Goal: Transaction & Acquisition: Subscribe to service/newsletter

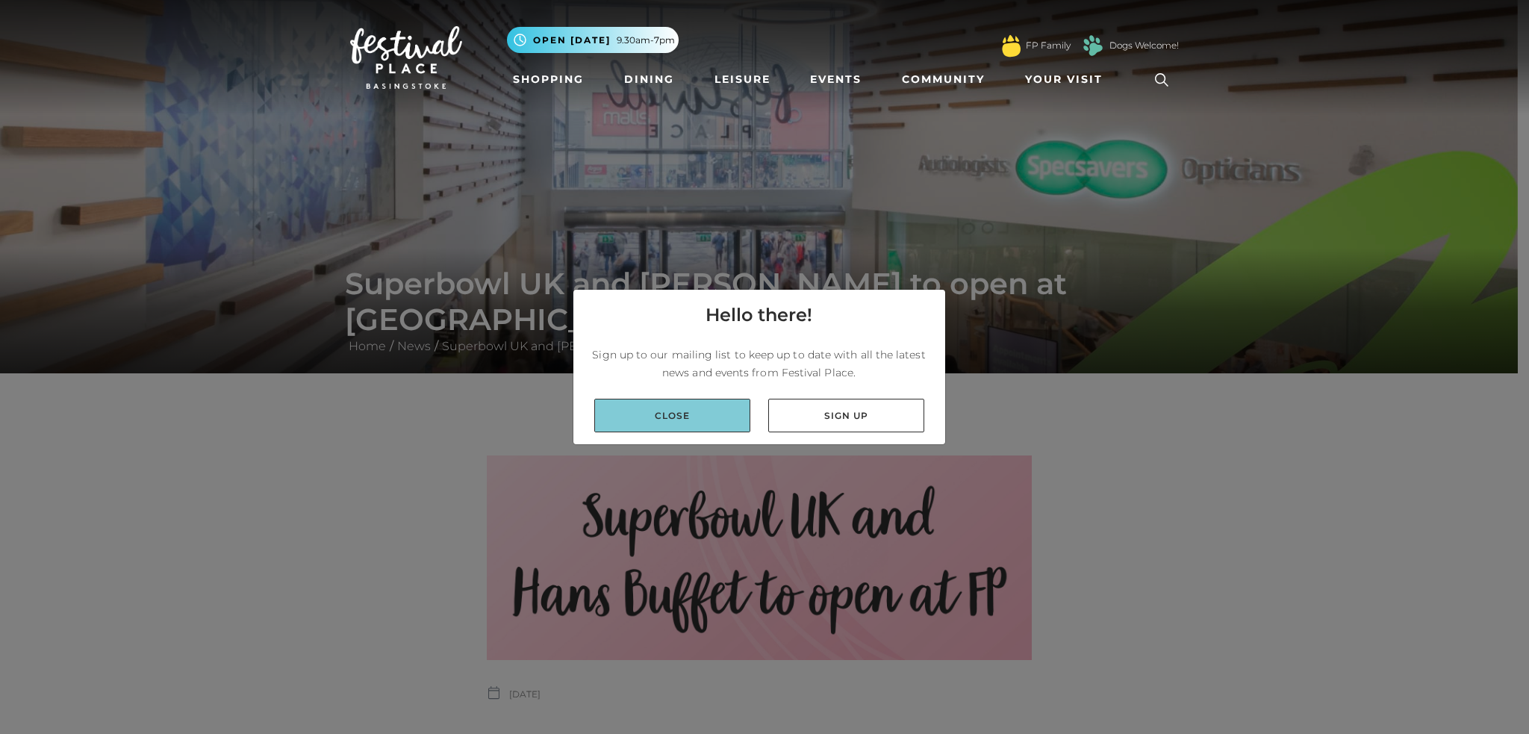
click at [712, 415] on link "Close" at bounding box center [672, 416] width 156 height 34
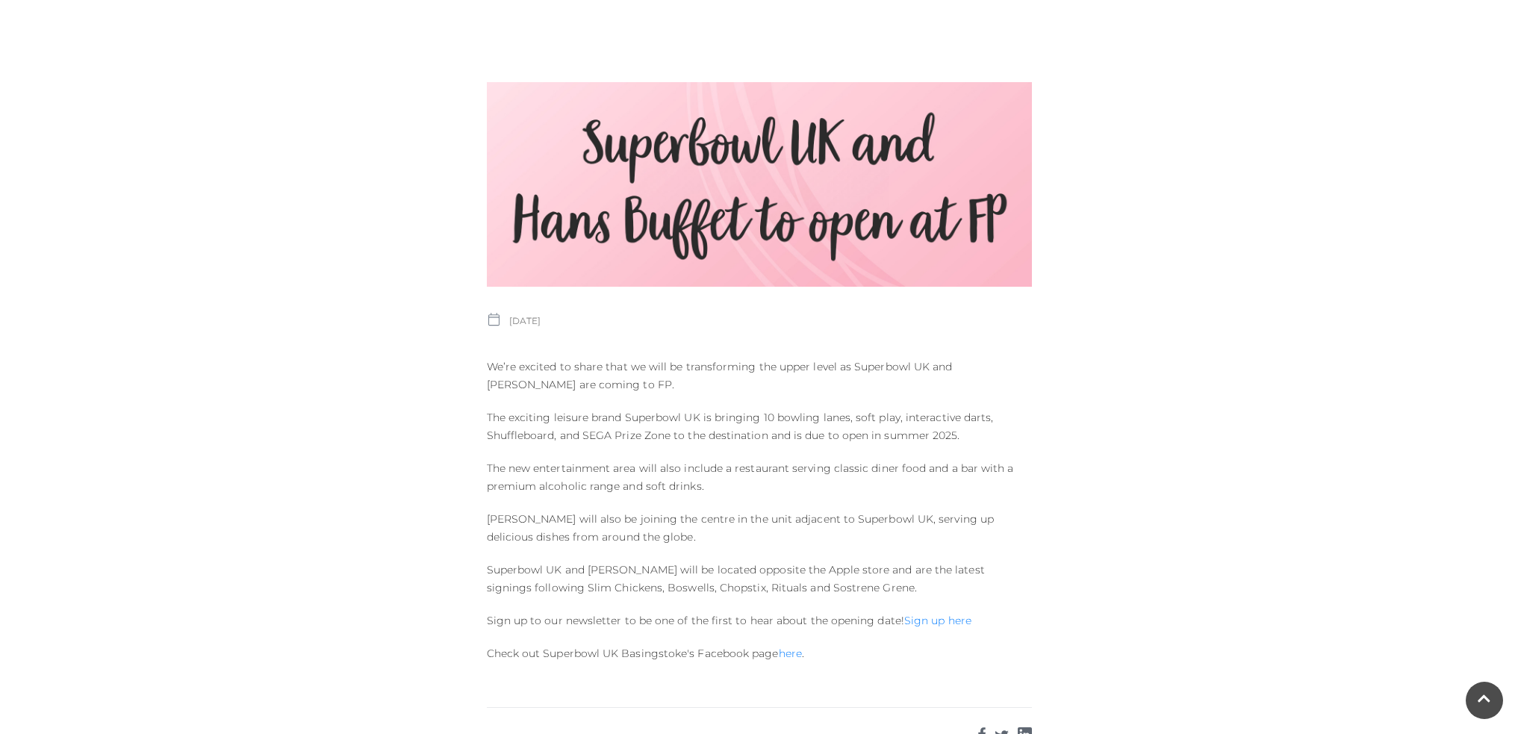
scroll to position [448, 0]
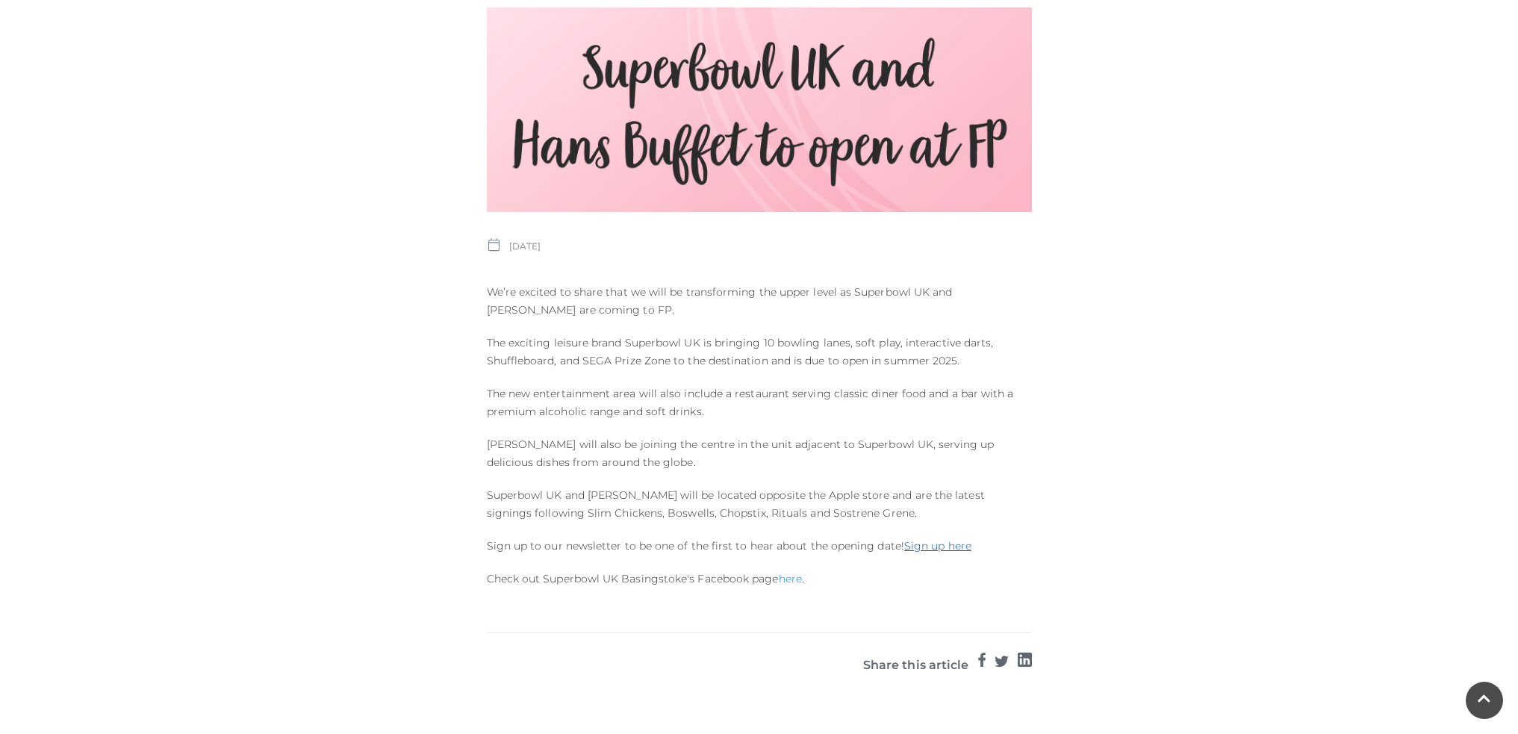
click at [923, 547] on link "Sign up here" at bounding box center [937, 545] width 67 height 13
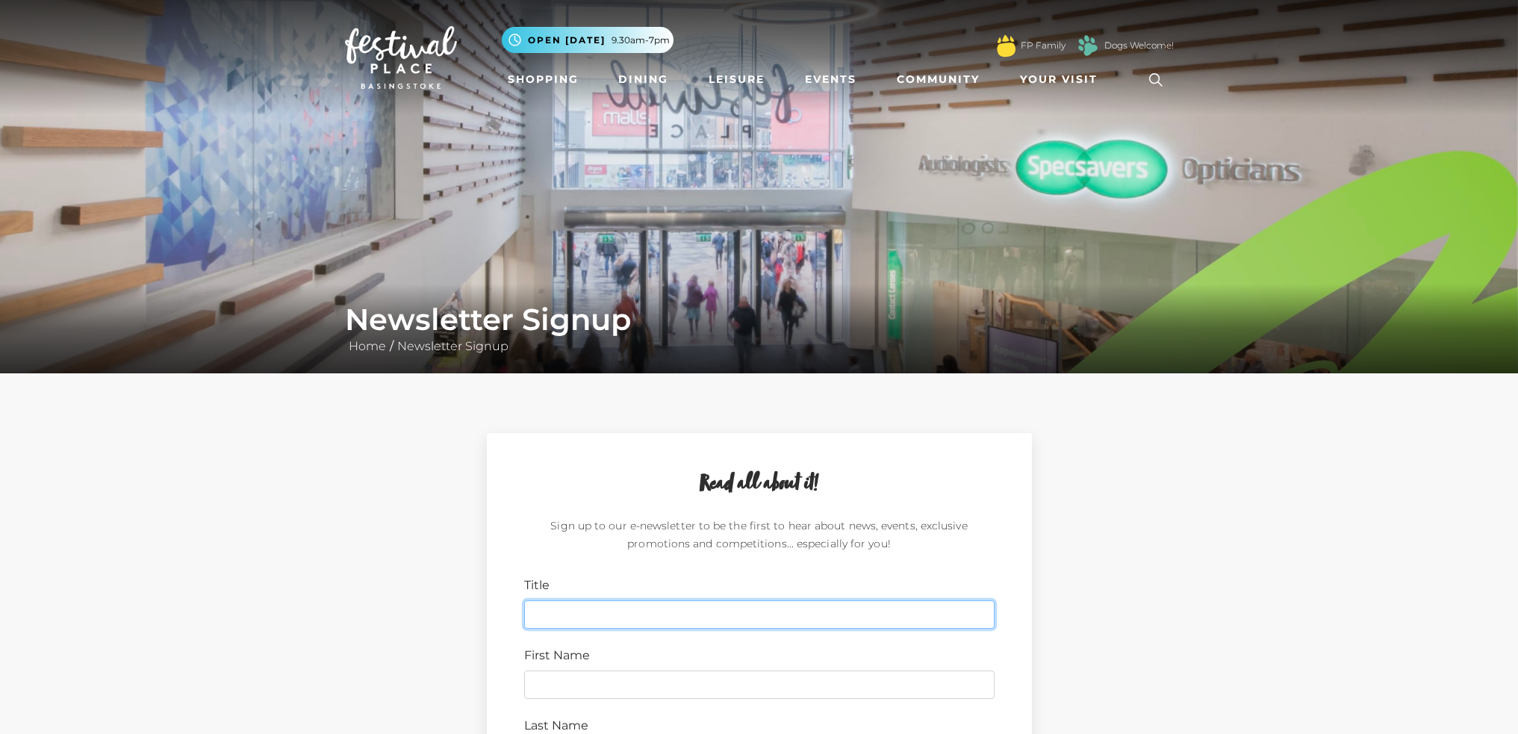
click at [606, 619] on input "Title" at bounding box center [759, 614] width 470 height 28
type input "[PERSON_NAME]"
drag, startPoint x: 628, startPoint y: 618, endPoint x: 522, endPoint y: 633, distance: 107.2
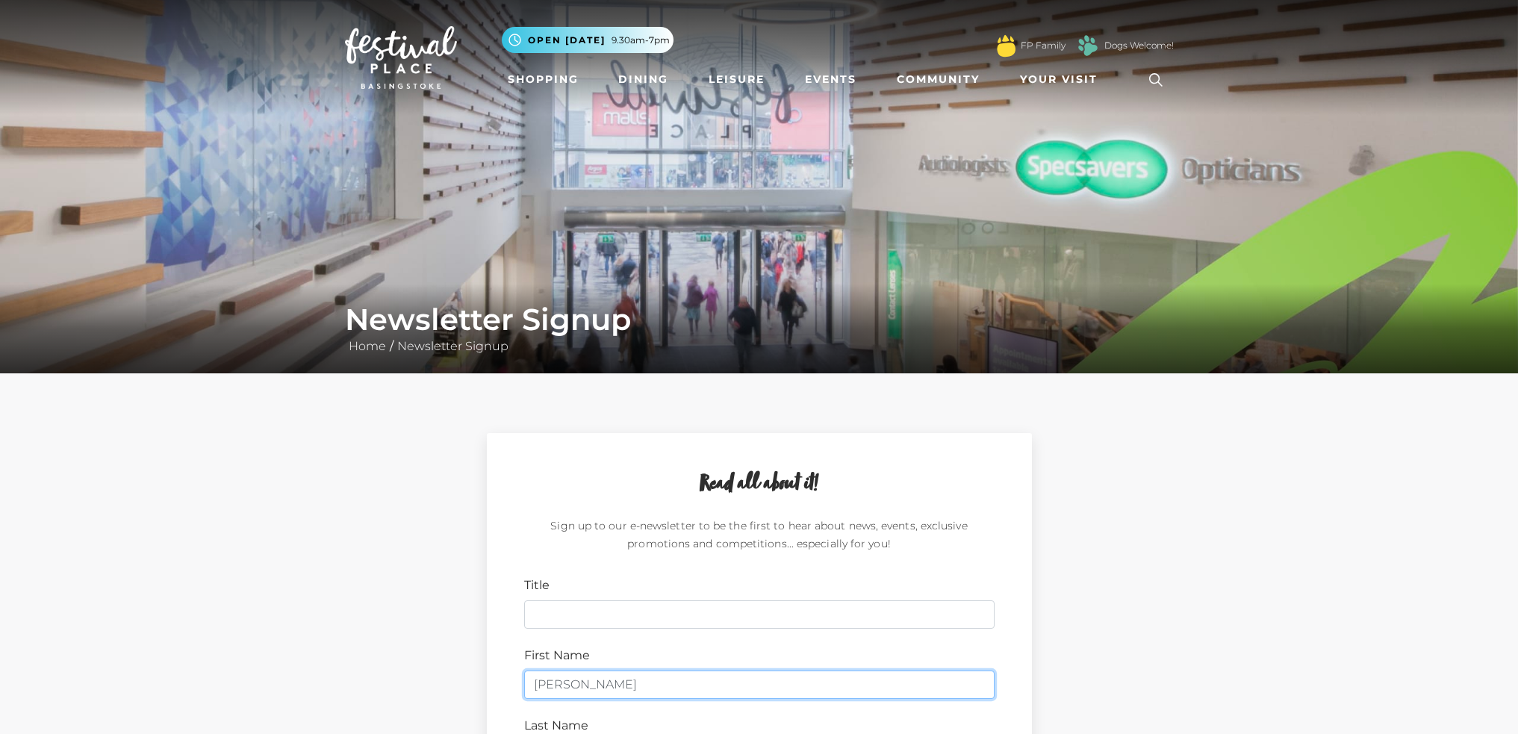
type input "[PERSON_NAME]"
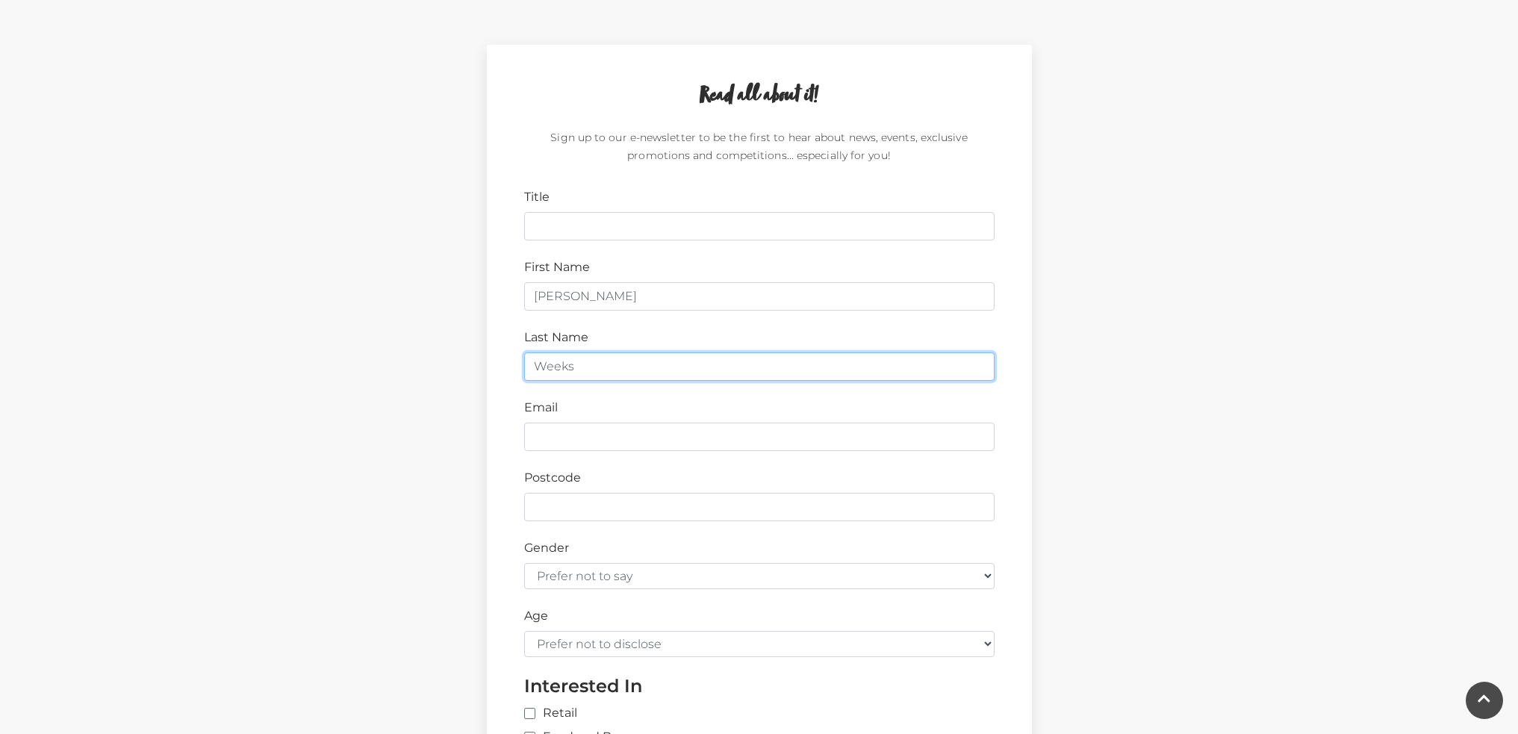
type input "Weeks"
click at [685, 437] on input "Email" at bounding box center [759, 437] width 470 height 28
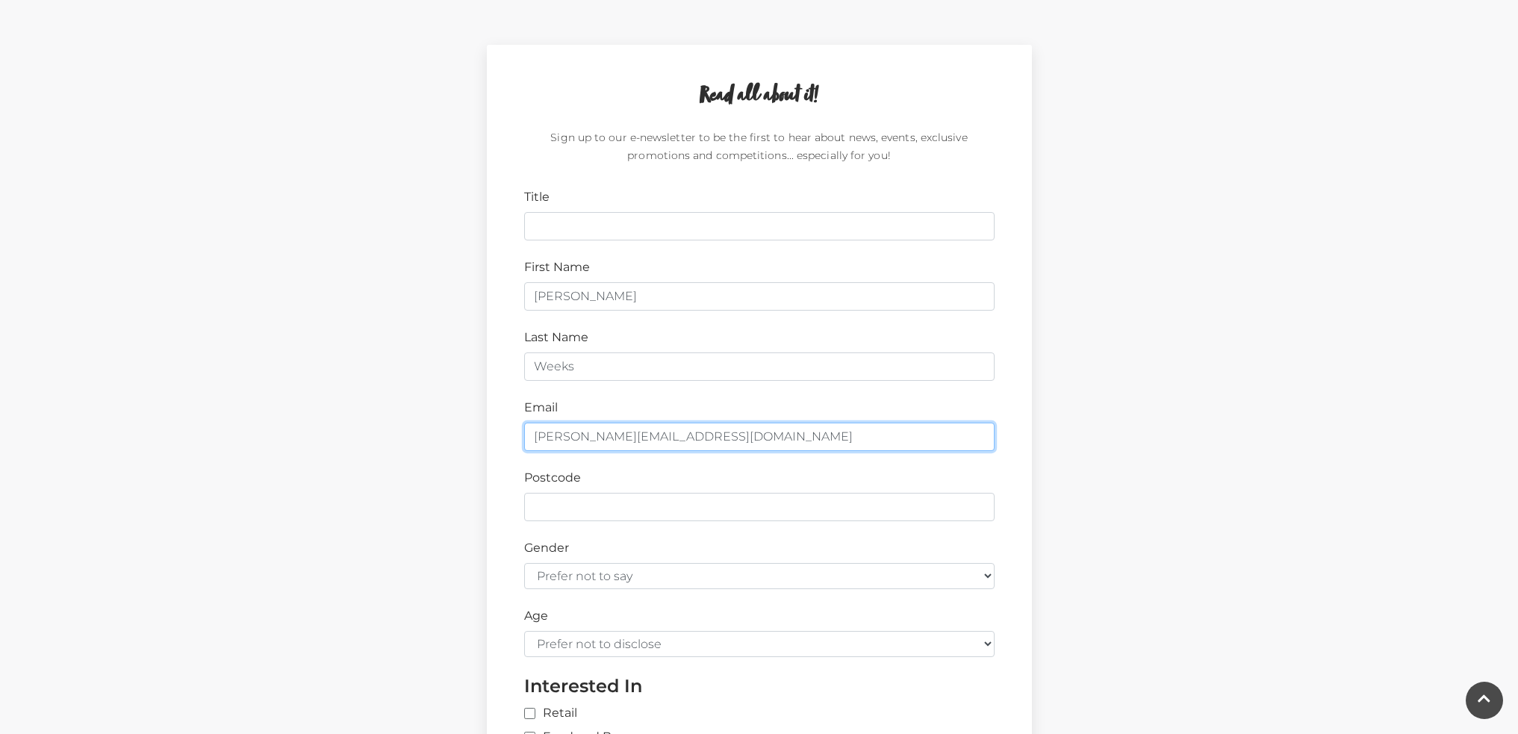
type input "[PERSON_NAME][EMAIL_ADDRESS][DOMAIN_NAME]"
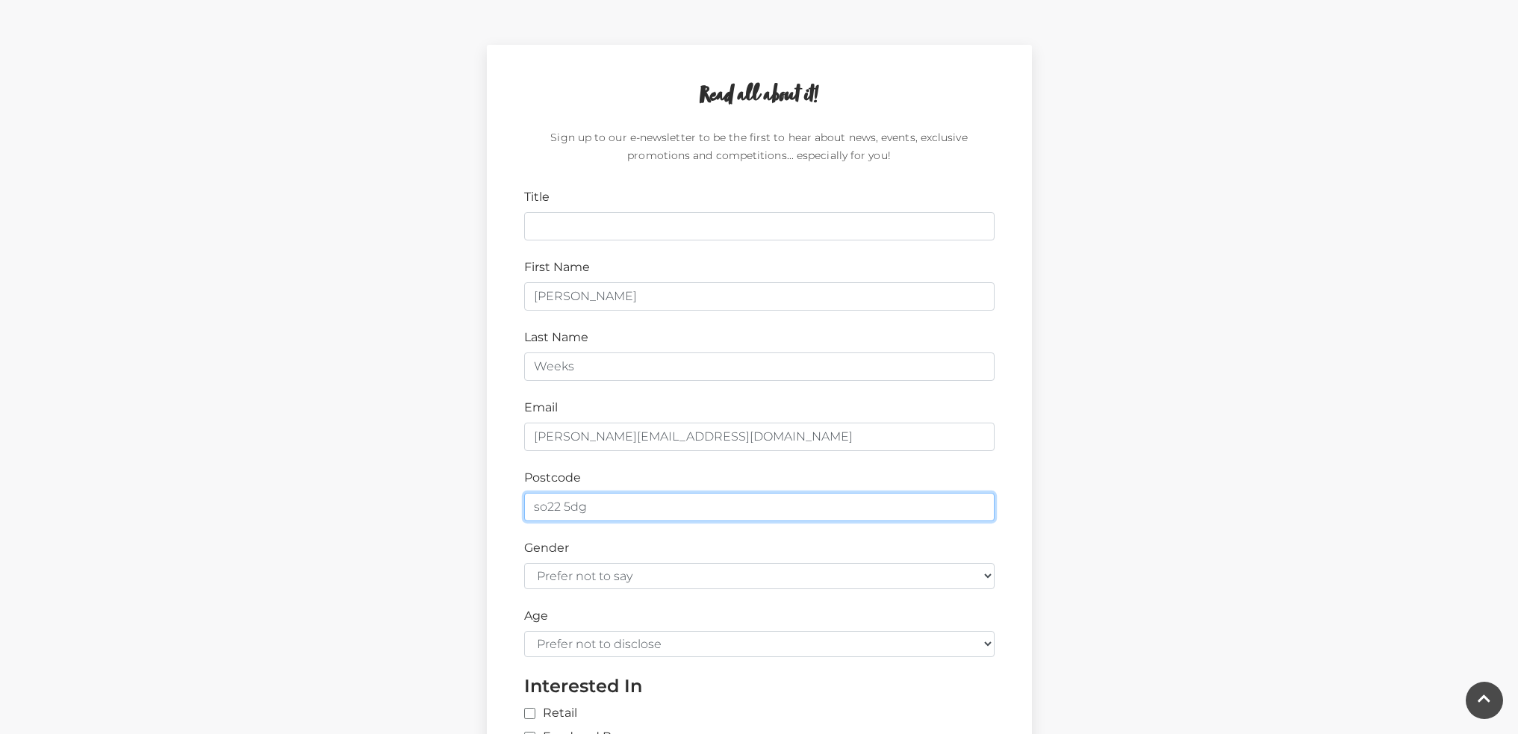
type input "so22 5dg"
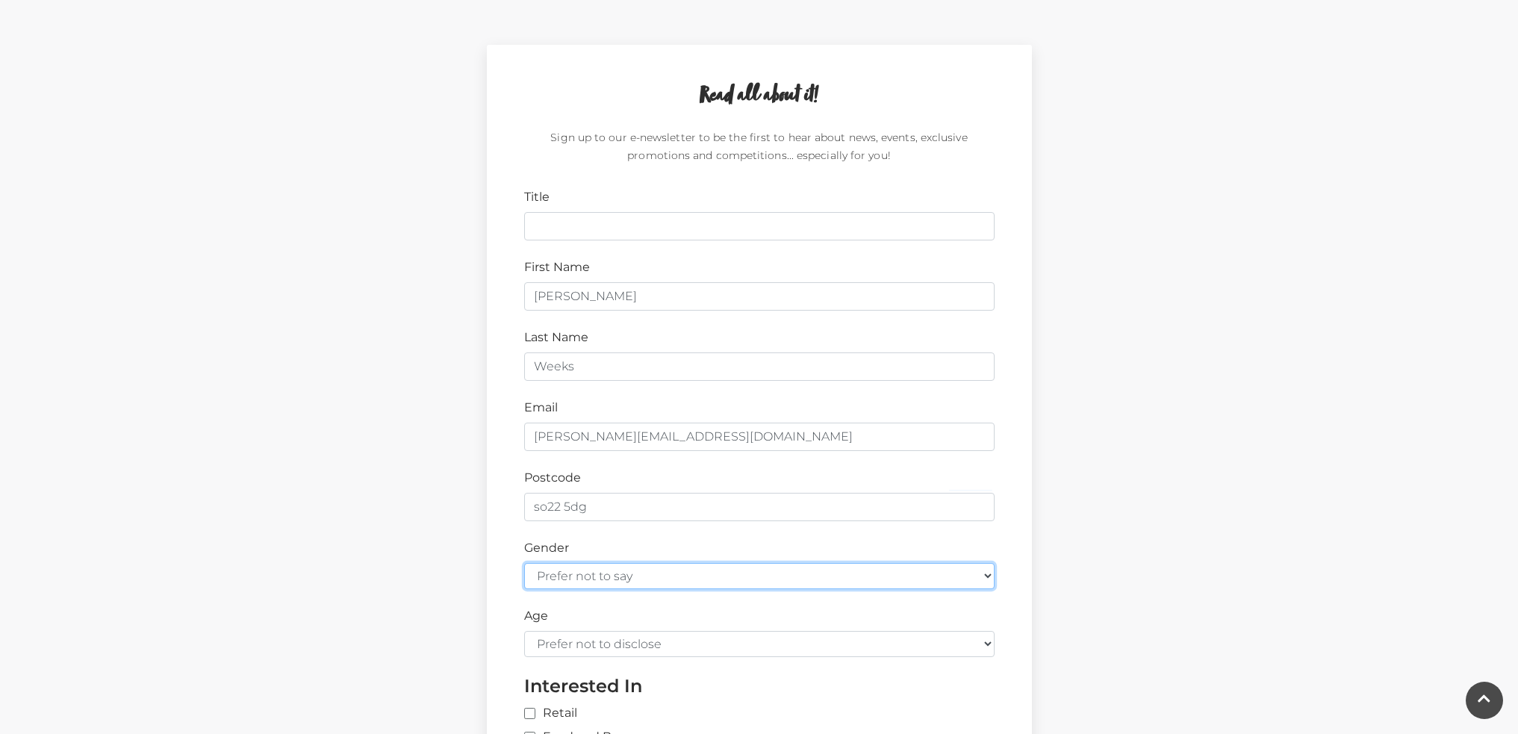
click at [670, 582] on select "Prefer not to say [DEMOGRAPHIC_DATA] [DEMOGRAPHIC_DATA]" at bounding box center [759, 576] width 470 height 26
select select "male"
click at [524, 563] on select "Prefer not to say Female Male" at bounding box center [759, 576] width 470 height 26
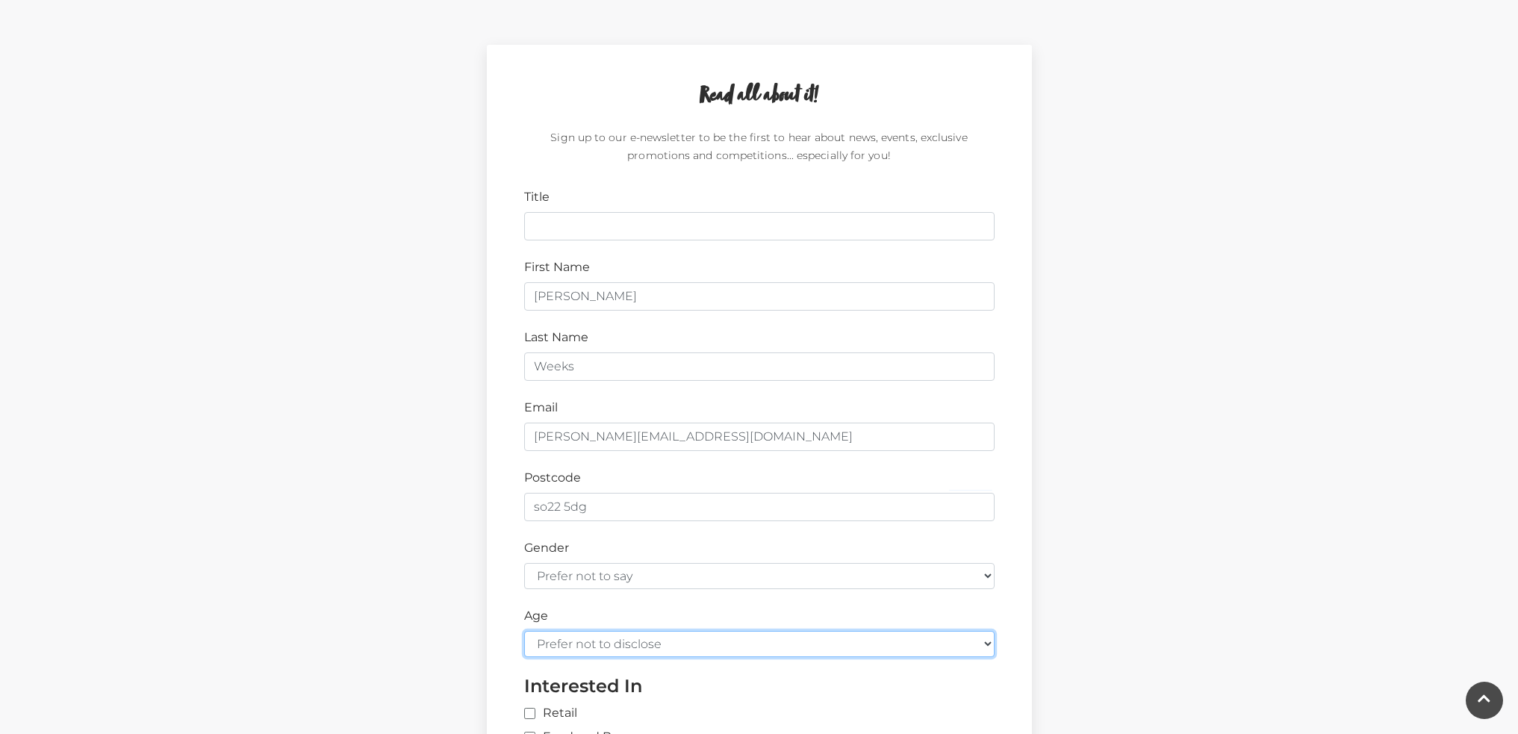
click at [624, 644] on select "Prefer not to disclose Under 18 18-24 25-34 35-44 45-54 55-64 65+" at bounding box center [759, 644] width 470 height 26
select select "55-64"
click at [524, 631] on select "Prefer not to disclose Under 18 18-24 25-34 35-44 45-54 55-64 65+" at bounding box center [759, 644] width 470 height 26
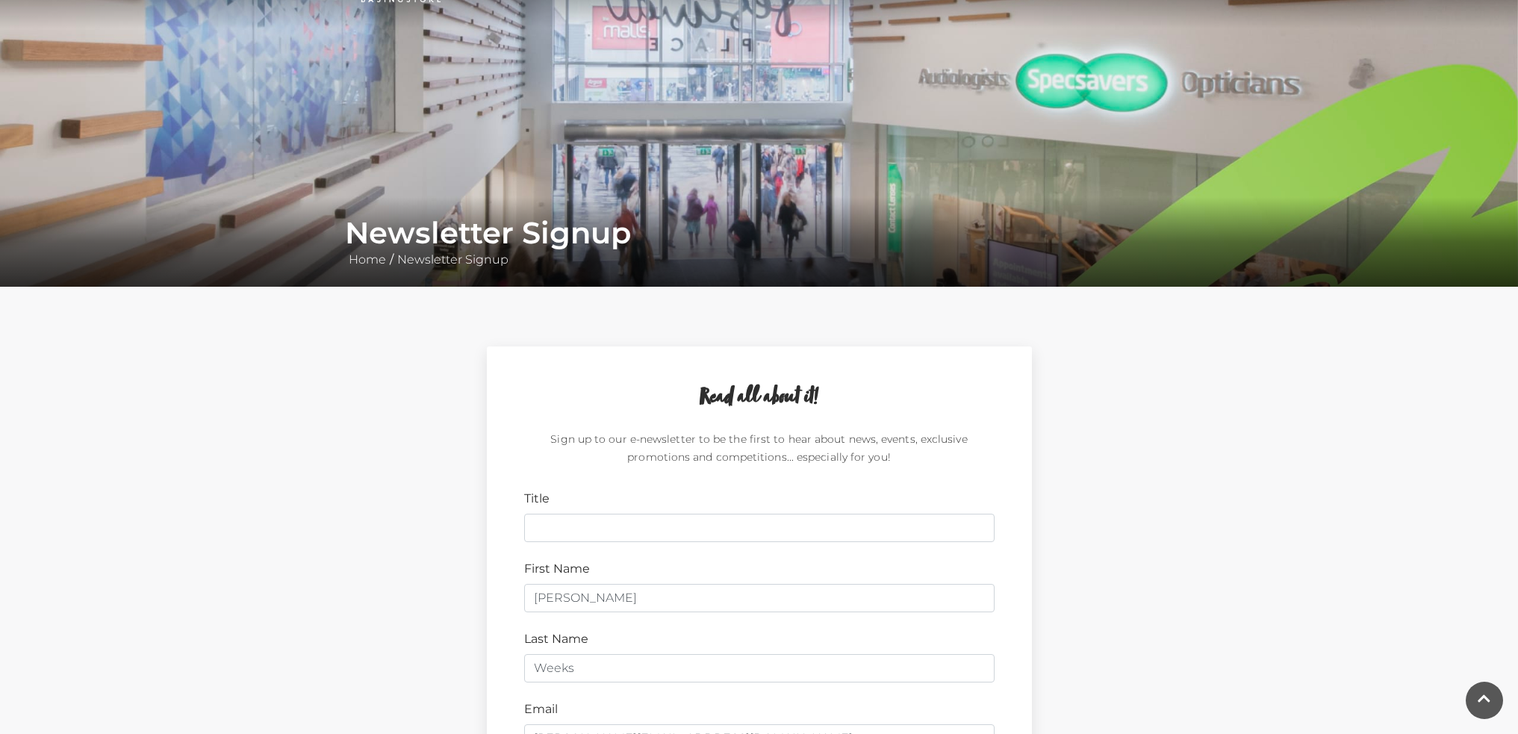
scroll to position [0, 0]
